Goal: Task Accomplishment & Management: Use online tool/utility

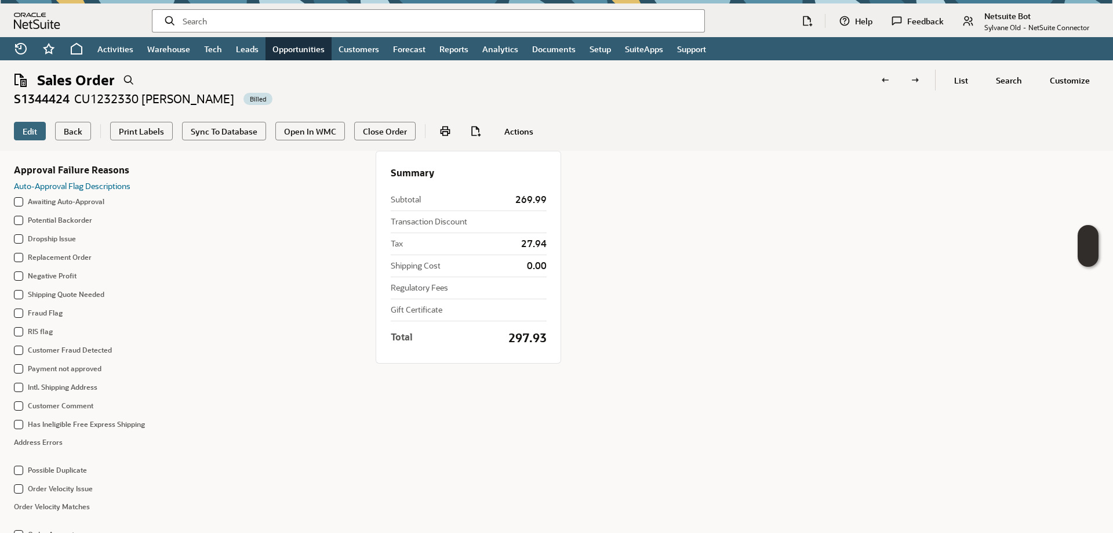
click at [323, 17] on input "text" at bounding box center [439, 21] width 513 height 12
paste input "SY68B66222D30AF"
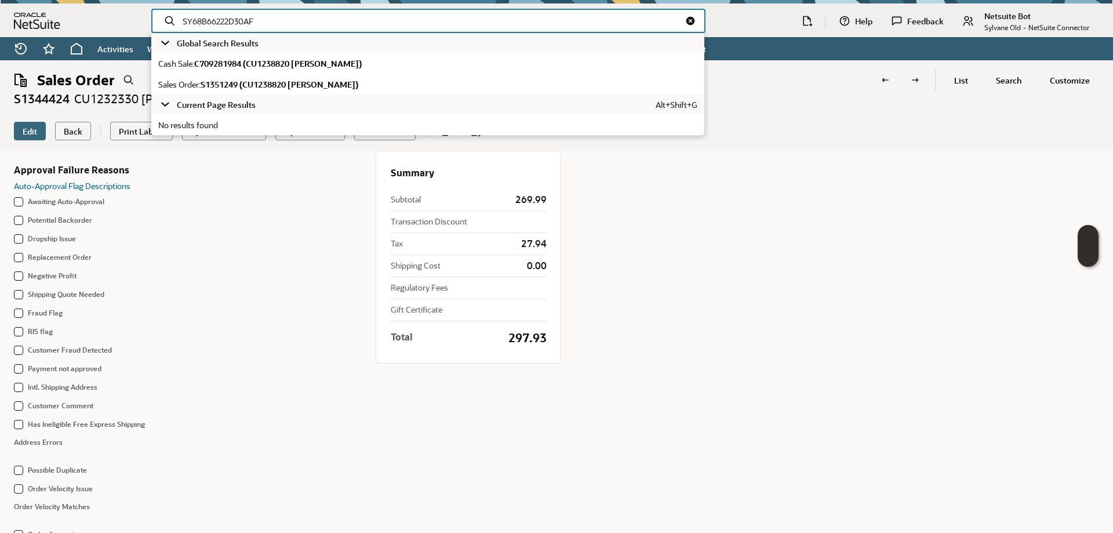
type input "SY68B66222D30AF"
click at [307, 85] on span "S1351249 (CU1238820 Daniel Hess)" at bounding box center [280, 84] width 158 height 11
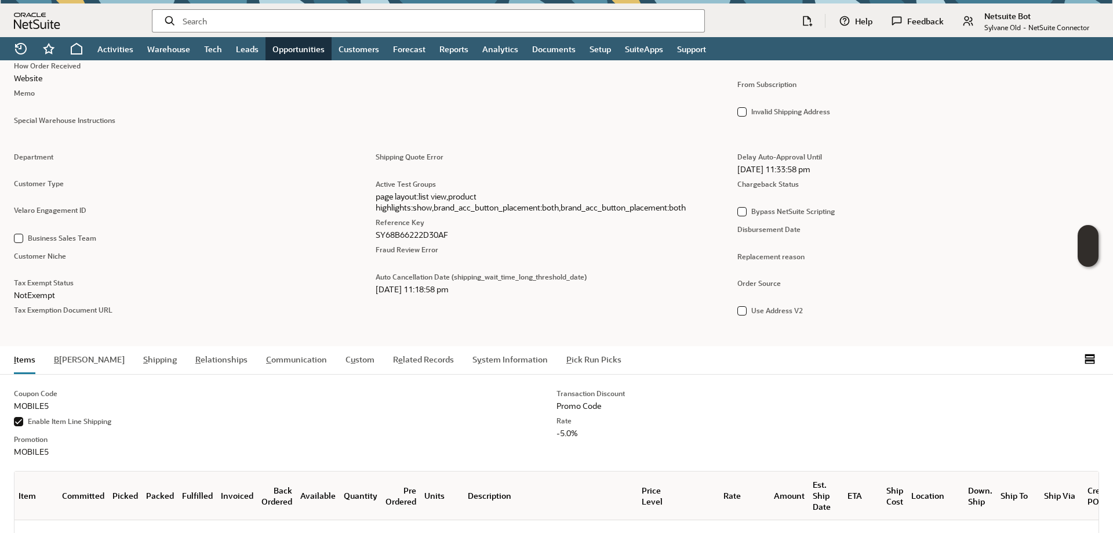
scroll to position [763, 0]
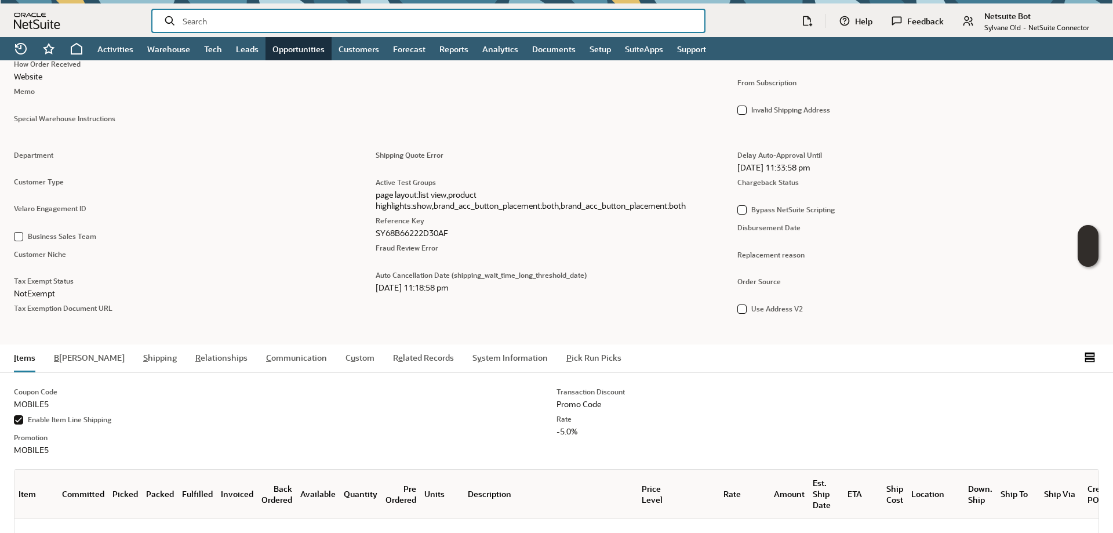
click at [291, 23] on input "text" at bounding box center [439, 21] width 513 height 12
paste input "SY68B5D3672CC7D"
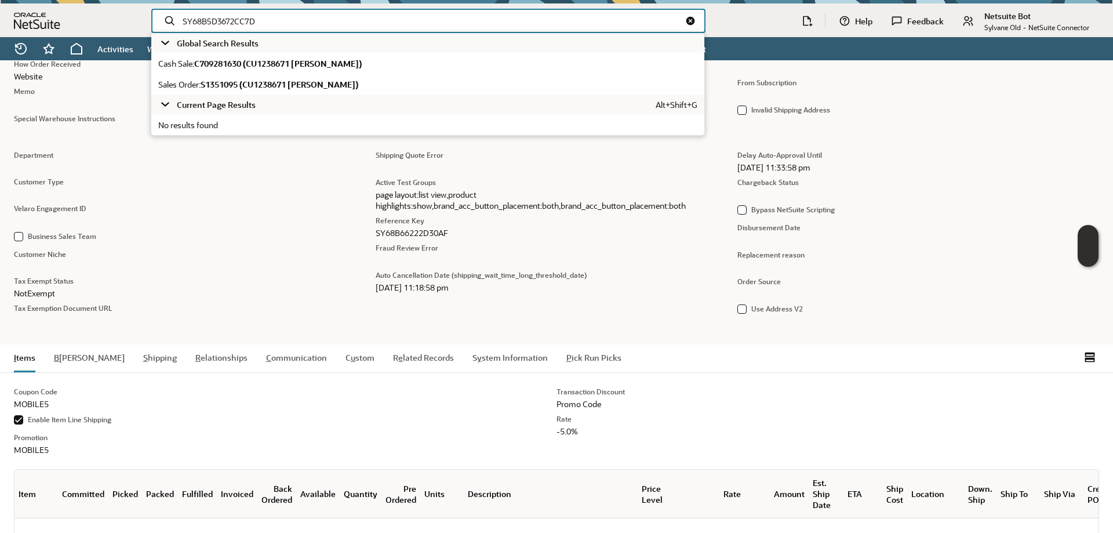
type input "SY68B5D3672CC7D"
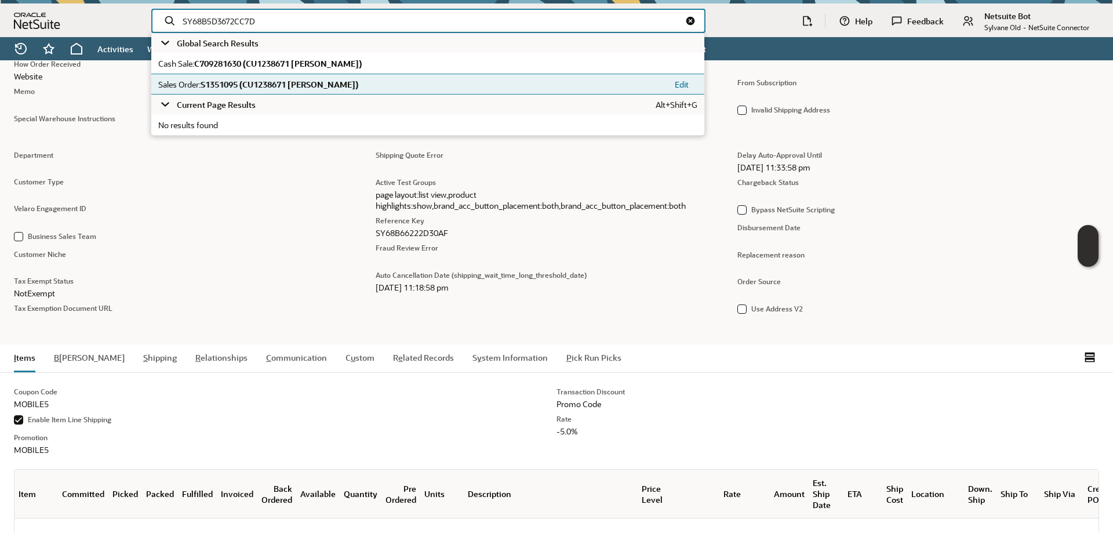
click at [282, 88] on span "S1351095 (CU1238671 Jeff Ghitelman)" at bounding box center [280, 84] width 158 height 11
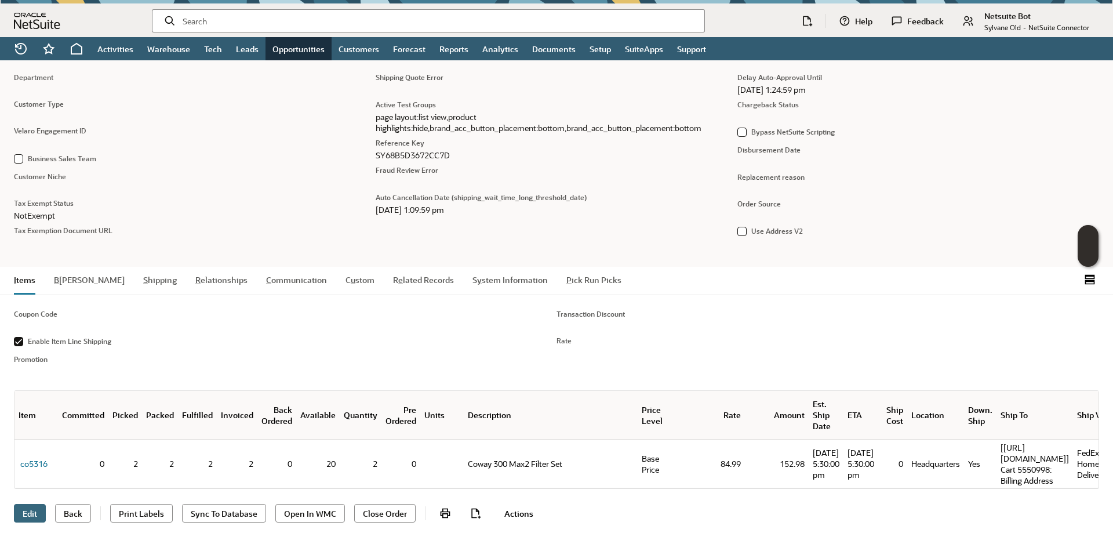
scroll to position [860, 0]
click at [236, 25] on input "text" at bounding box center [439, 21] width 513 height 12
paste input "SY68898DC2DD721"
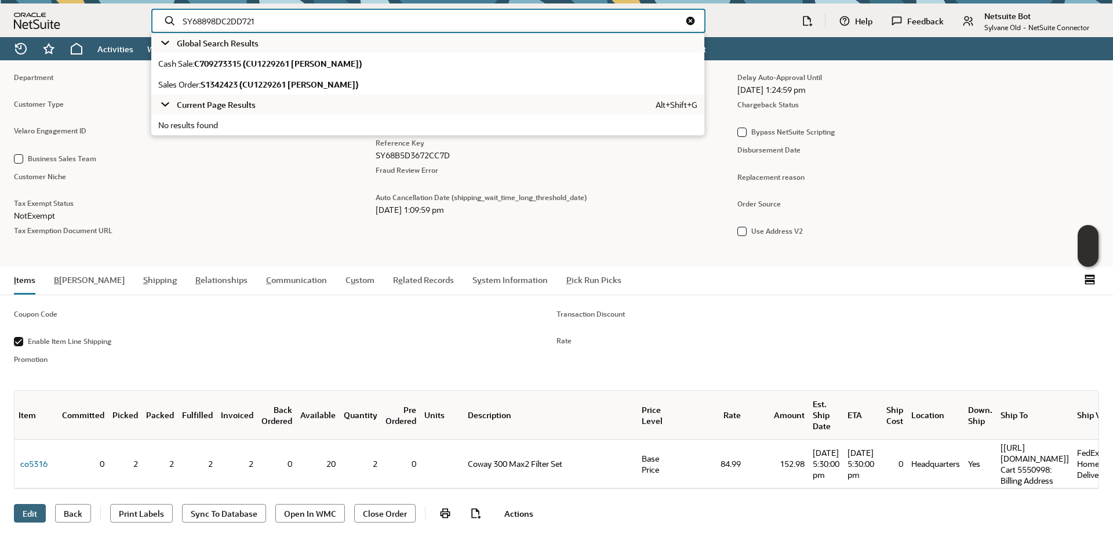
type input "SY68898DC2DD721"
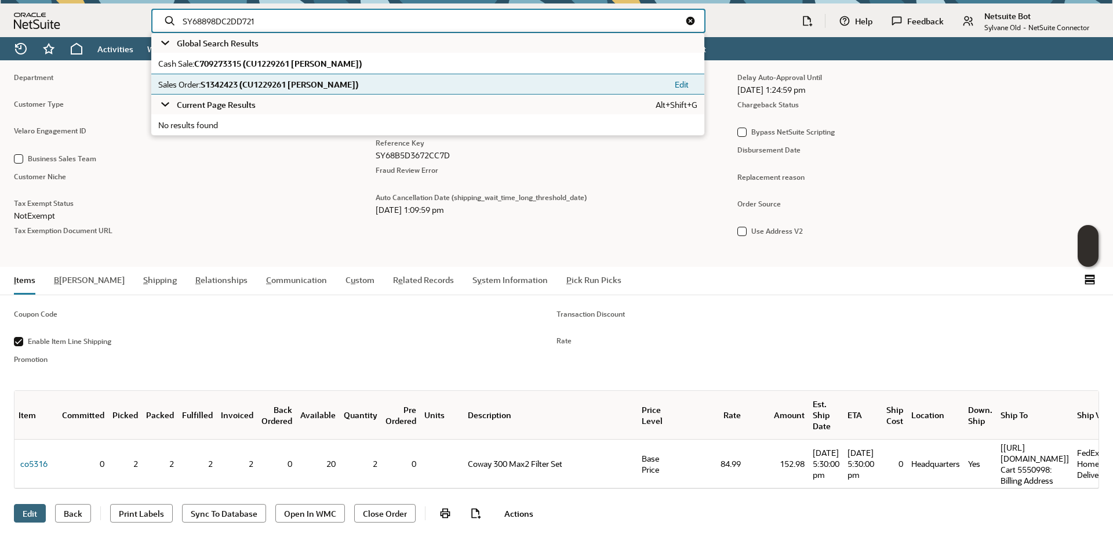
click at [262, 85] on span "S1342423 (CU1229261 Kaitlyn Murphy)" at bounding box center [280, 84] width 158 height 11
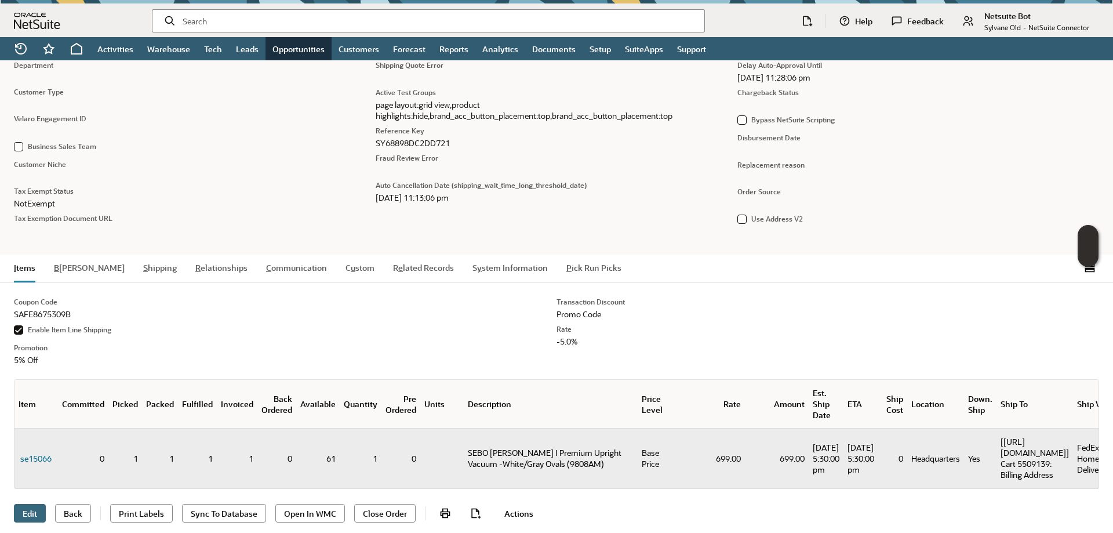
scroll to position [869, 0]
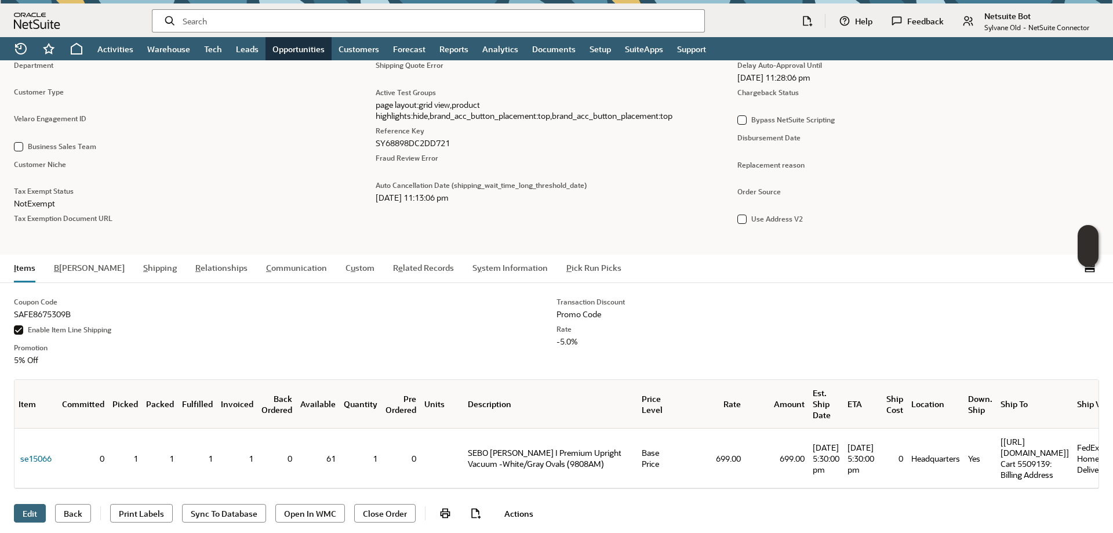
click at [241, 23] on input "text" at bounding box center [439, 21] width 513 height 12
paste input "SY68B5A476961FB"
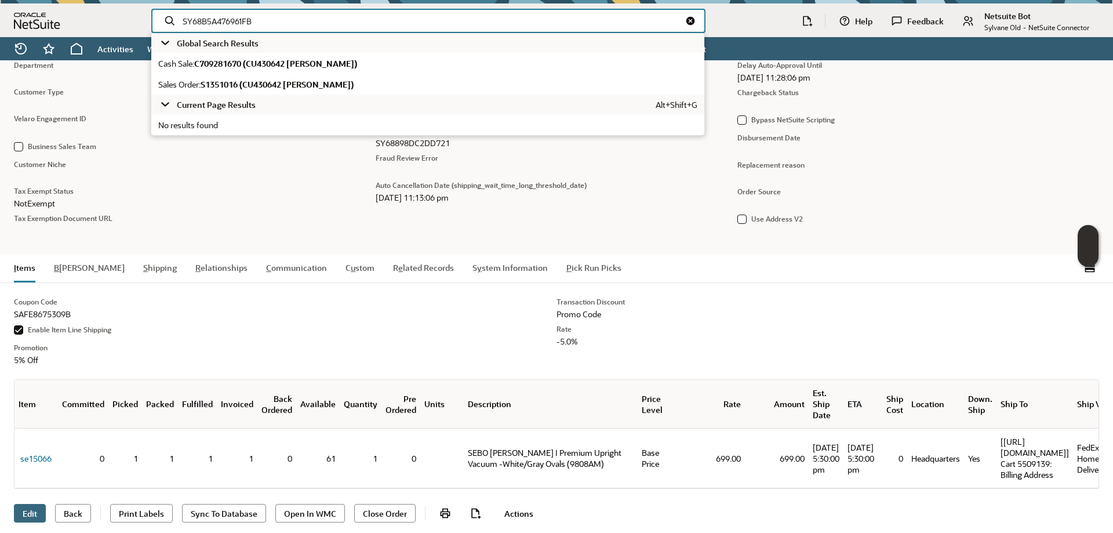
type input "SY68B5A476961FB"
click at [271, 88] on span "S1351016 (CU430642 PINGHSIU CHEN)" at bounding box center [277, 84] width 153 height 11
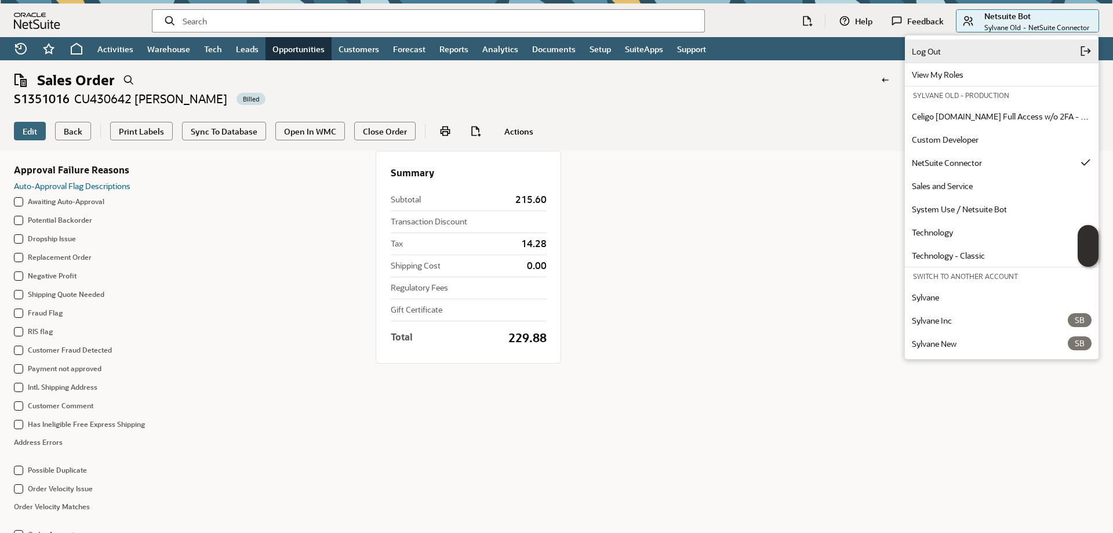
click at [991, 55] on span "Log Out" at bounding box center [996, 51] width 168 height 11
